Goal: Transaction & Acquisition: Purchase product/service

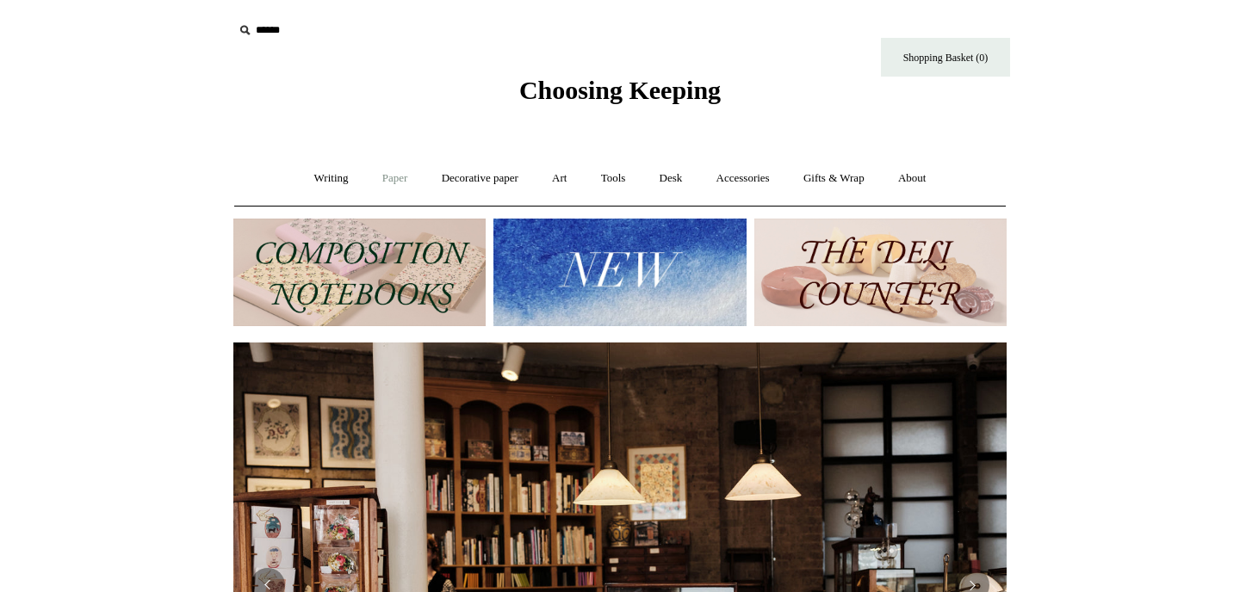
click at [389, 185] on link "Paper +" at bounding box center [395, 179] width 57 height 46
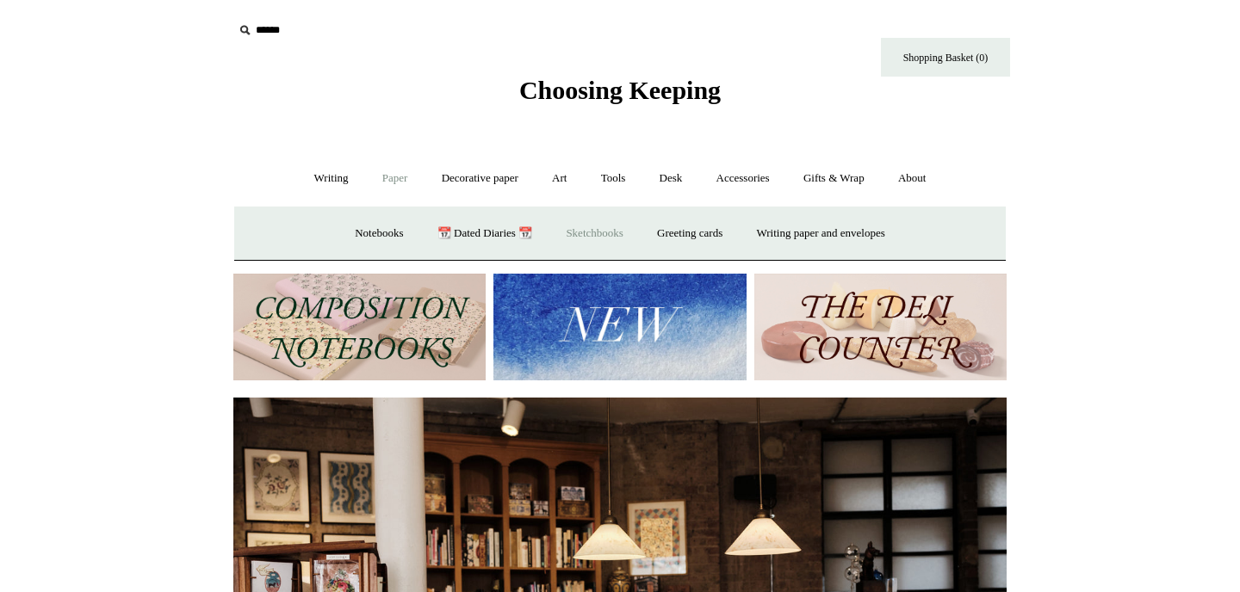
click at [576, 234] on link "Sketchbooks +" at bounding box center [594, 234] width 88 height 46
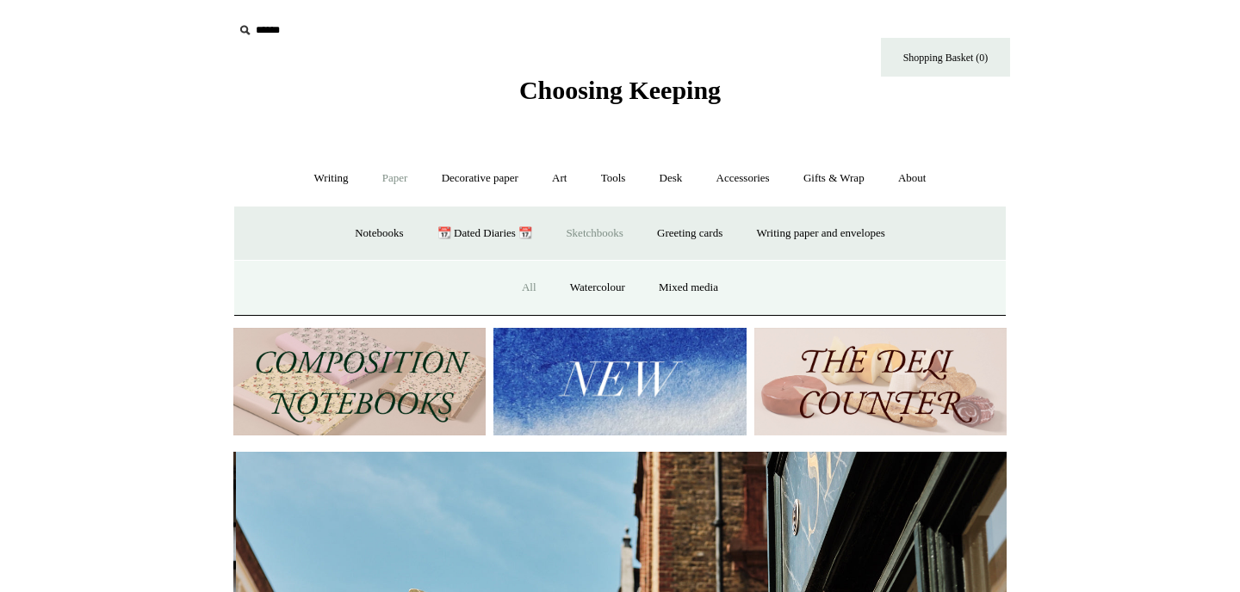
scroll to position [0, 773]
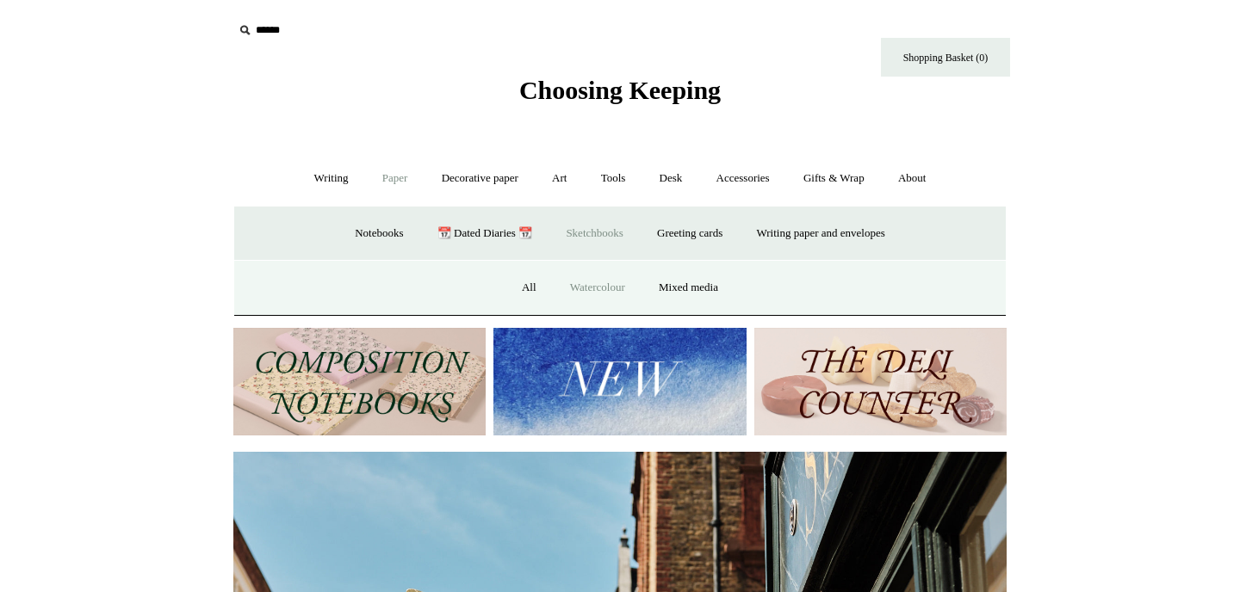
click at [618, 288] on link "Watercolour" at bounding box center [597, 288] width 86 height 46
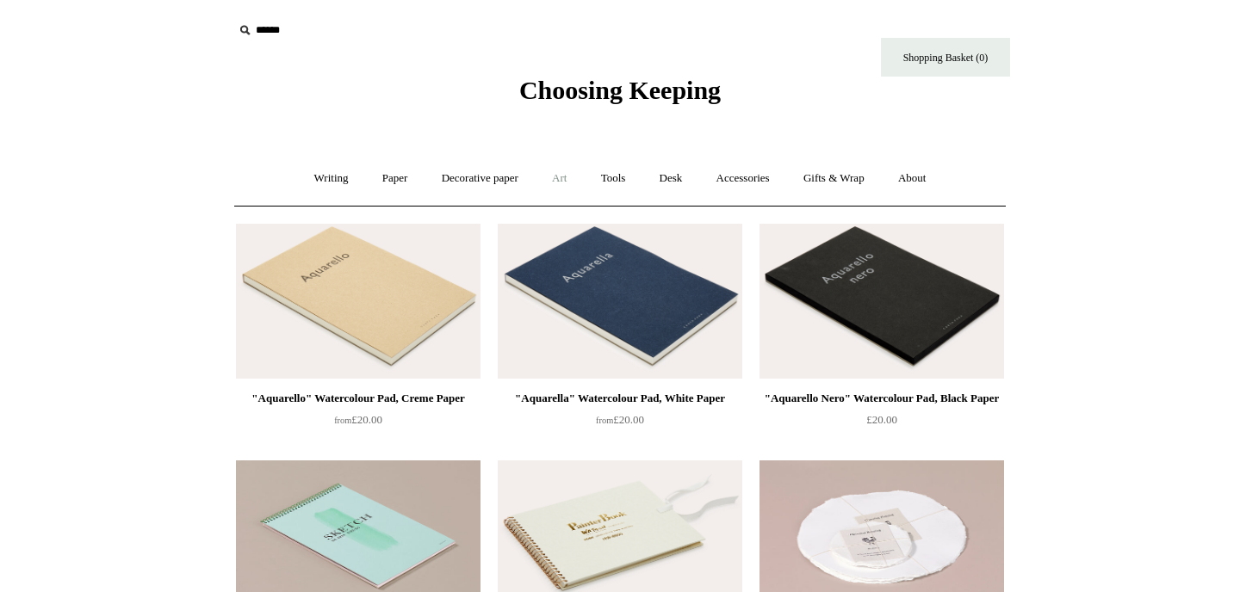
click at [566, 182] on link "Art +" at bounding box center [559, 179] width 46 height 46
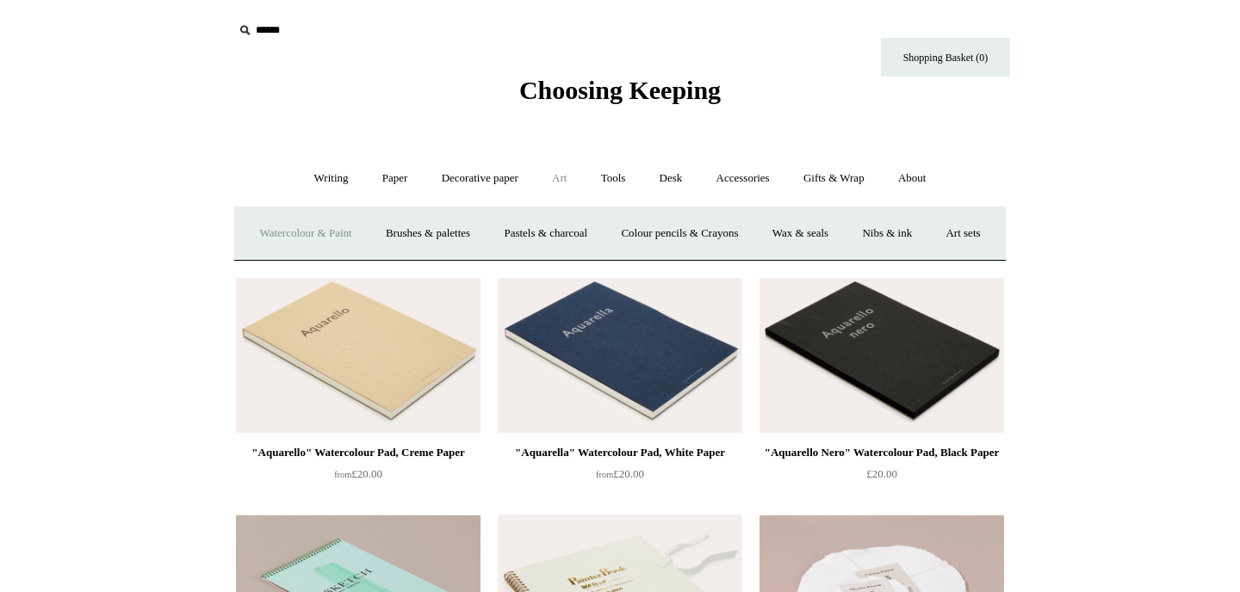
click at [320, 238] on link "Watercolour & Paint" at bounding box center [305, 234] width 123 height 46
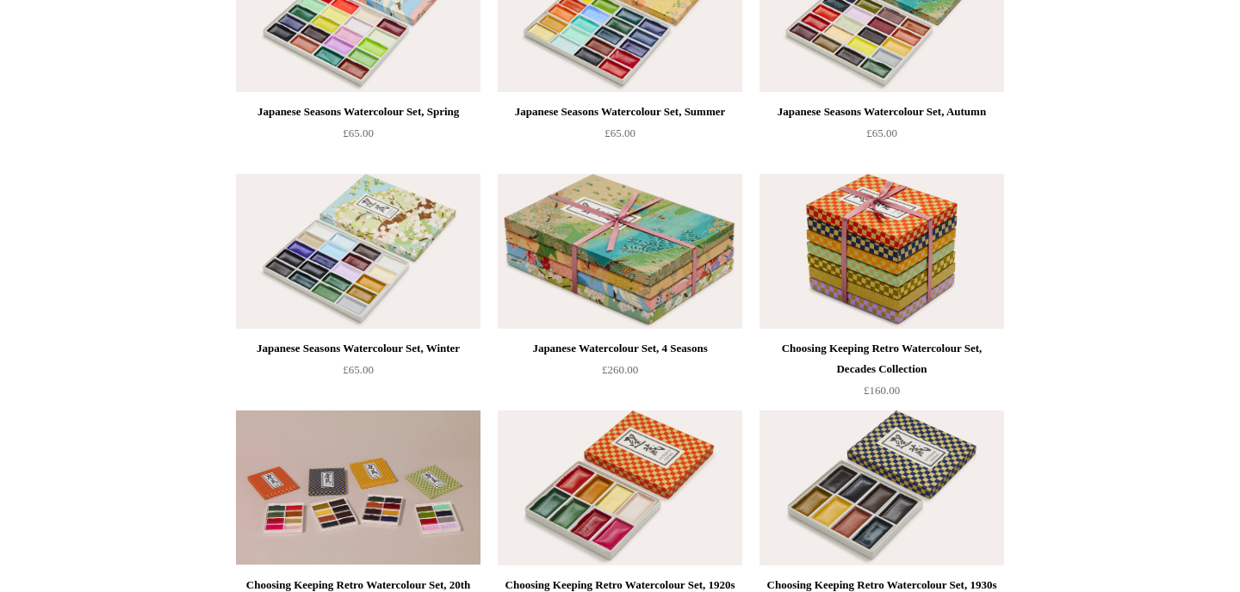
scroll to position [267, 0]
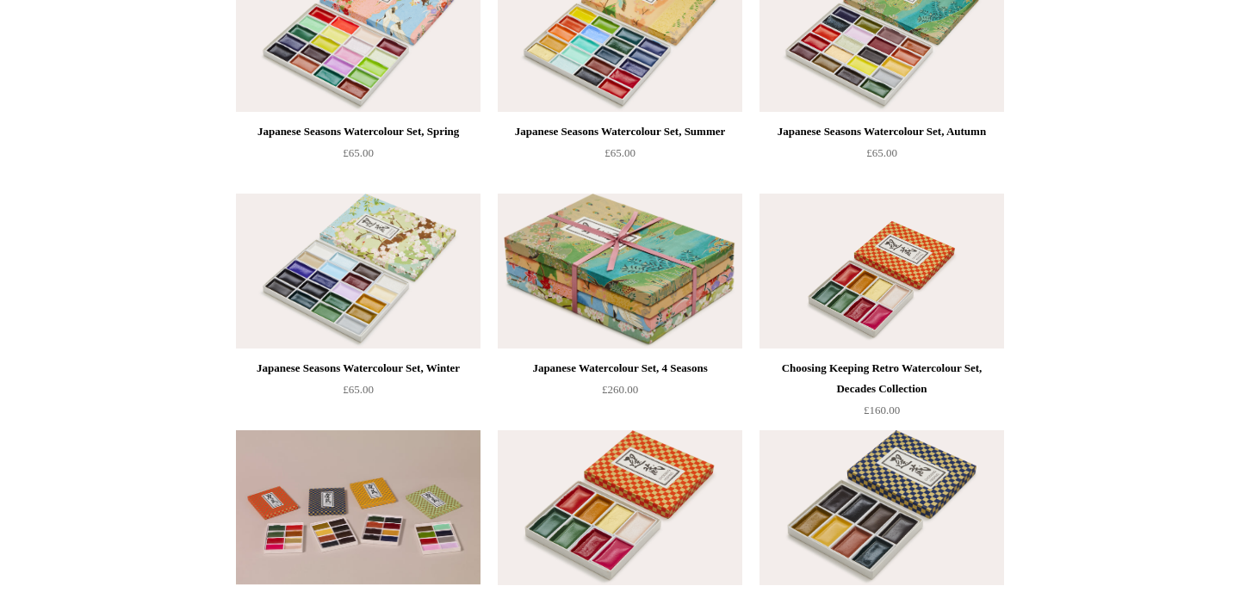
click at [854, 263] on img at bounding box center [881, 271] width 245 height 155
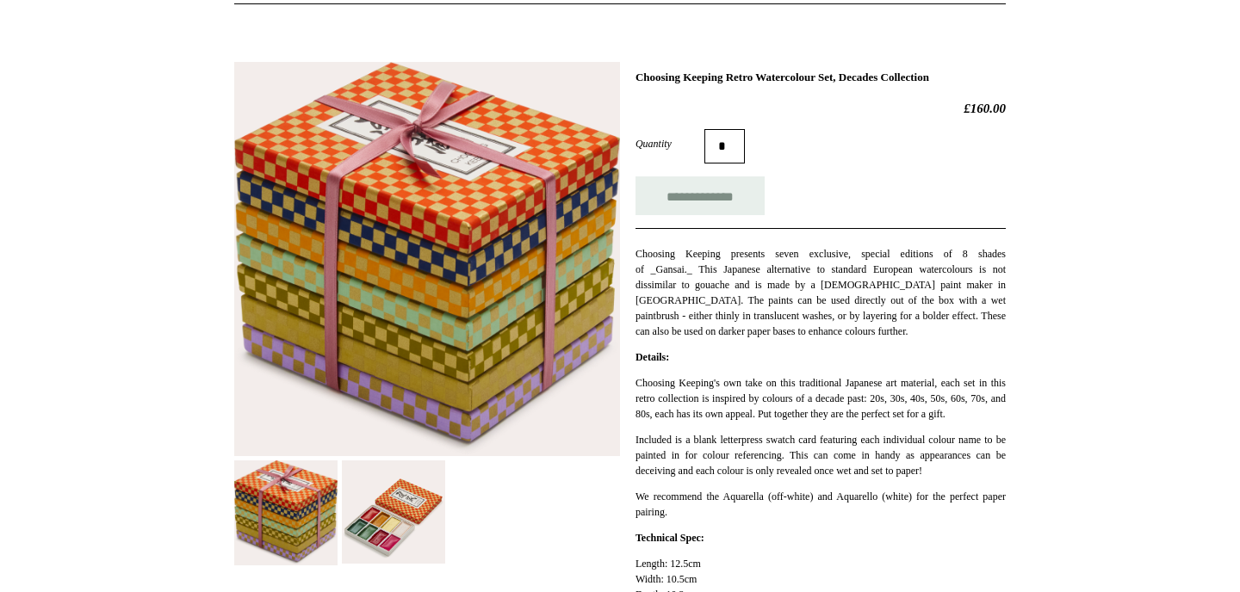
scroll to position [204, 0]
